Goal: Task Accomplishment & Management: Use online tool/utility

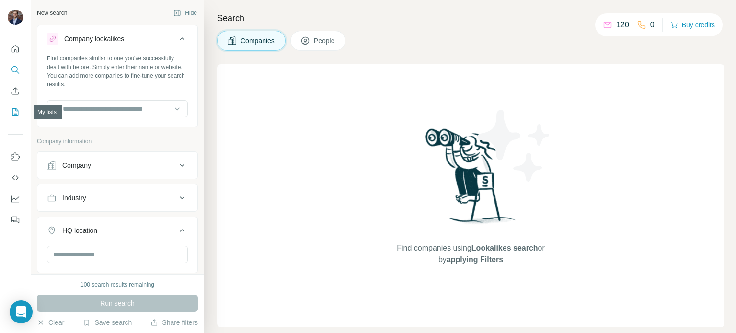
click at [19, 115] on icon "My lists" at bounding box center [16, 112] width 10 height 10
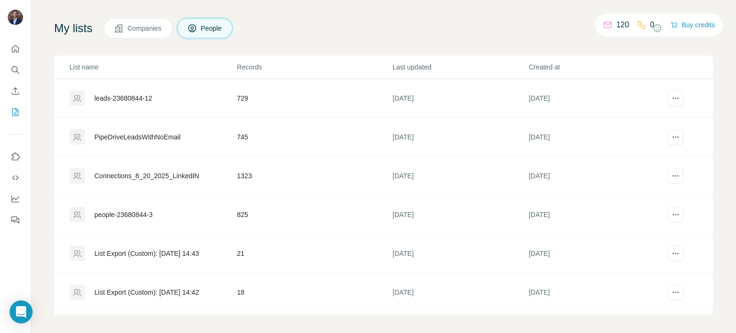
scroll to position [56, 0]
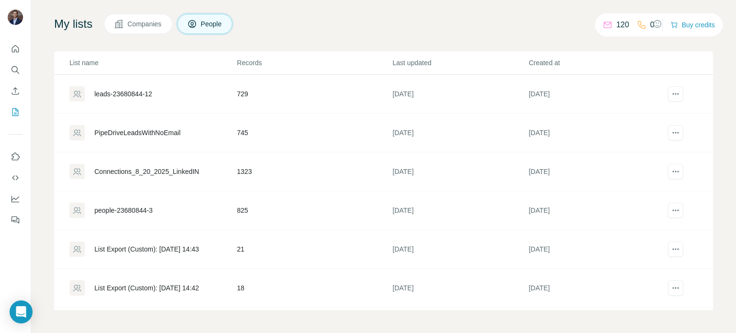
click at [189, 174] on div "Connections_8_20_2025_LinkedIN" at bounding box center [146, 172] width 105 height 10
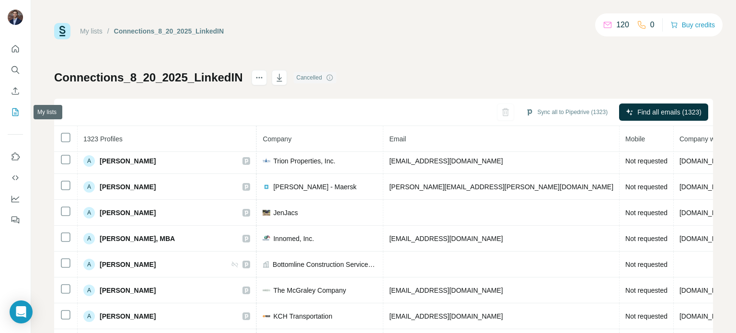
click at [11, 112] on icon "My lists" at bounding box center [16, 112] width 10 height 10
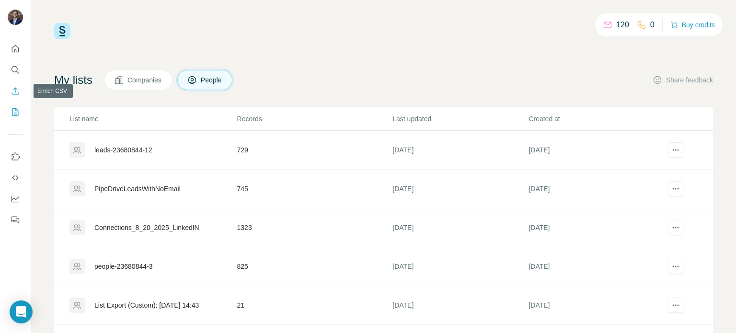
click at [13, 91] on icon "Enrich CSV" at bounding box center [16, 91] width 10 height 10
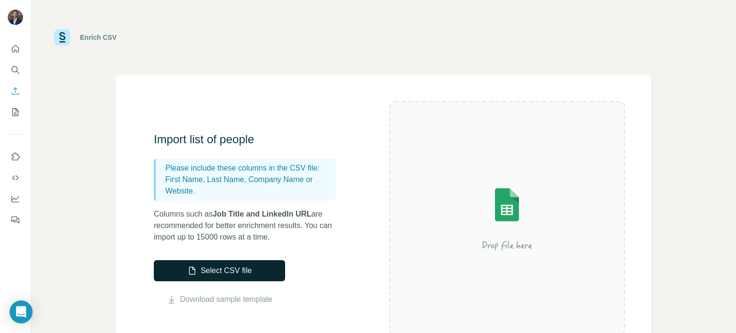
click at [226, 269] on button "Select CSV file" at bounding box center [219, 270] width 131 height 21
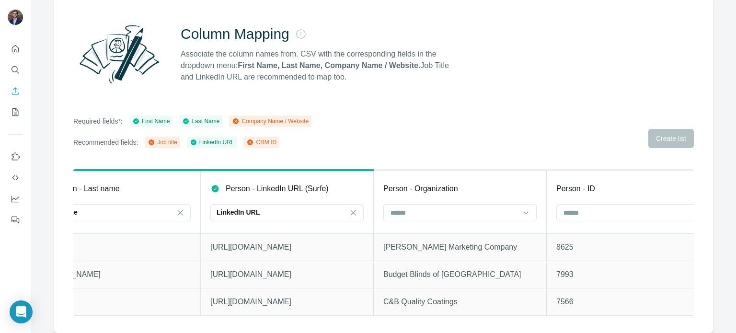
scroll to position [0, 251]
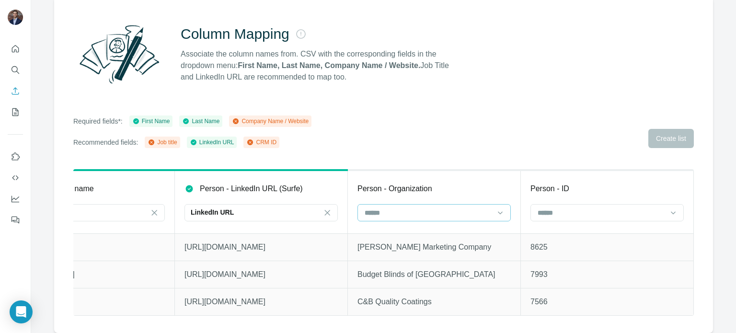
click at [428, 208] on input at bounding box center [428, 213] width 129 height 11
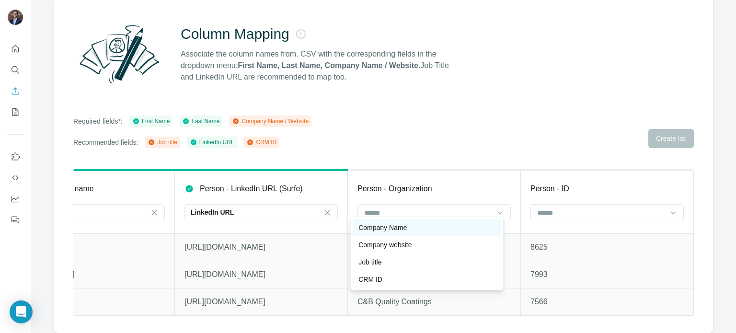
click at [421, 226] on div "Company Name" at bounding box center [427, 228] width 137 height 10
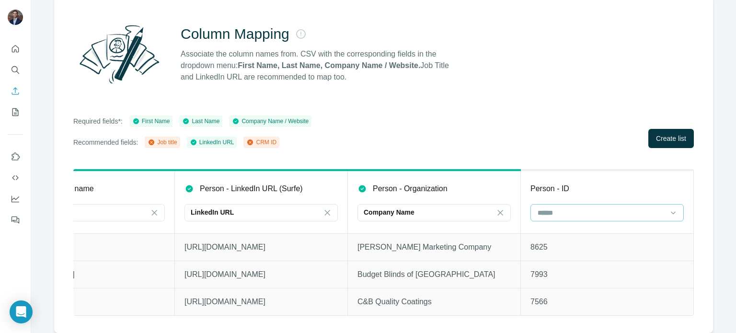
click at [579, 212] on div at bounding box center [601, 213] width 129 height 16
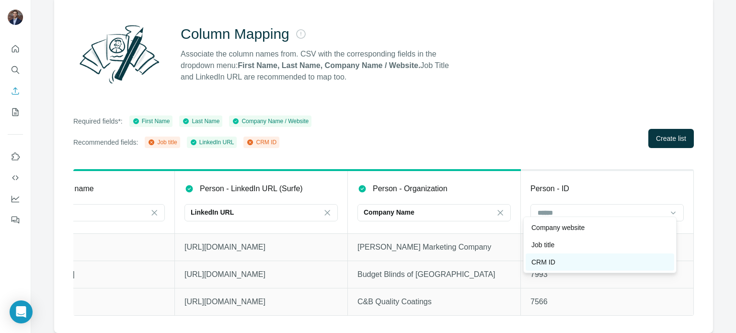
click at [578, 264] on div "CRM ID" at bounding box center [600, 262] width 137 height 10
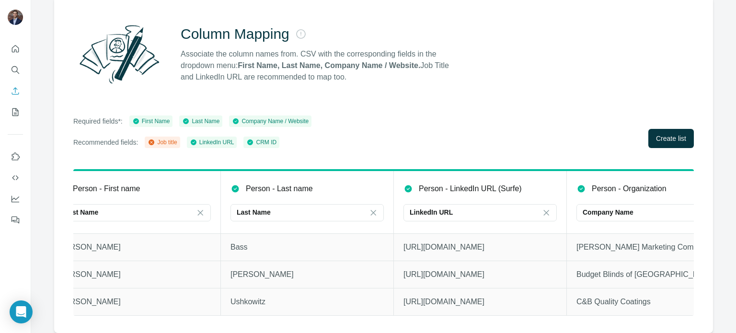
scroll to position [0, 0]
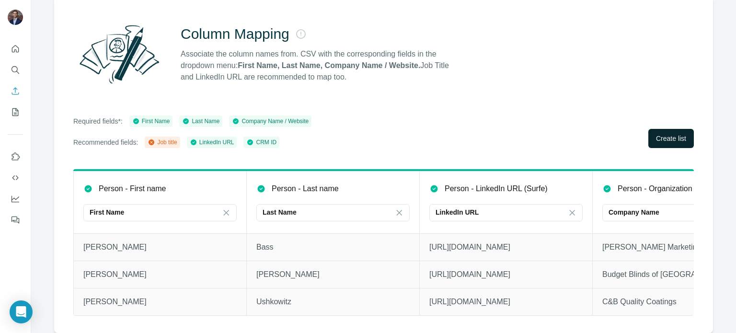
click at [671, 134] on span "Create list" at bounding box center [671, 139] width 30 height 10
